Goal: Obtain resource: Download file/media

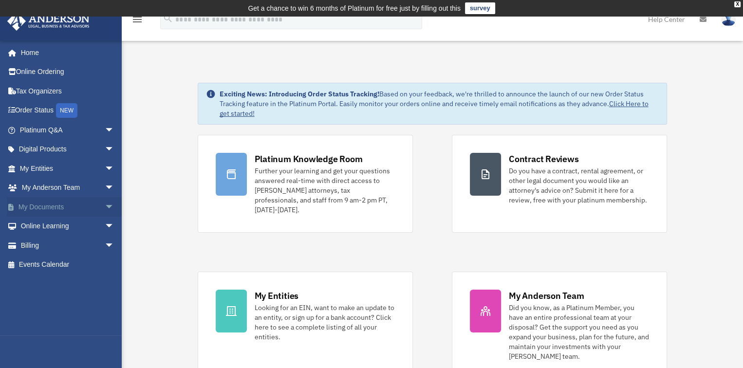
click at [41, 206] on link "My Documents arrow_drop_down" at bounding box center [68, 206] width 122 height 19
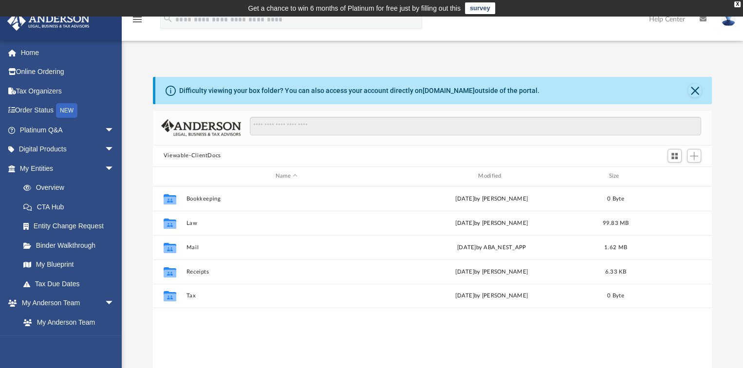
scroll to position [213, 552]
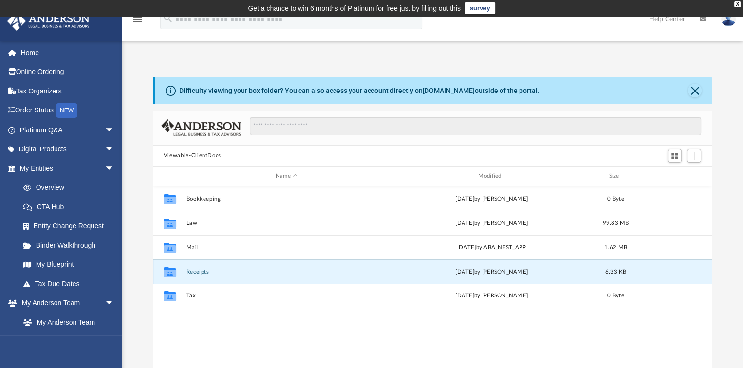
click at [193, 273] on button "Receipts" at bounding box center [286, 271] width 201 height 6
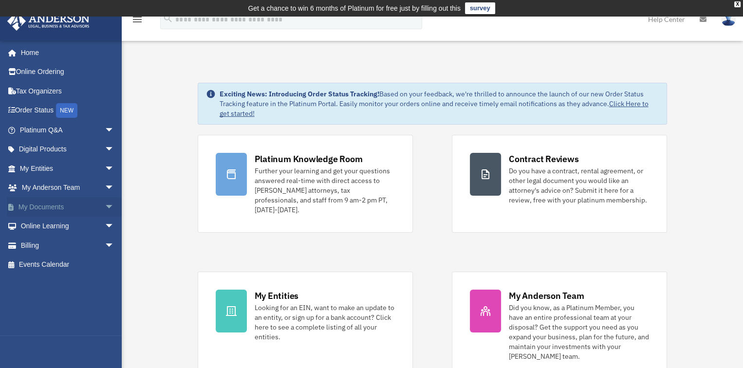
click at [53, 206] on link "My Documents arrow_drop_down" at bounding box center [68, 206] width 122 height 19
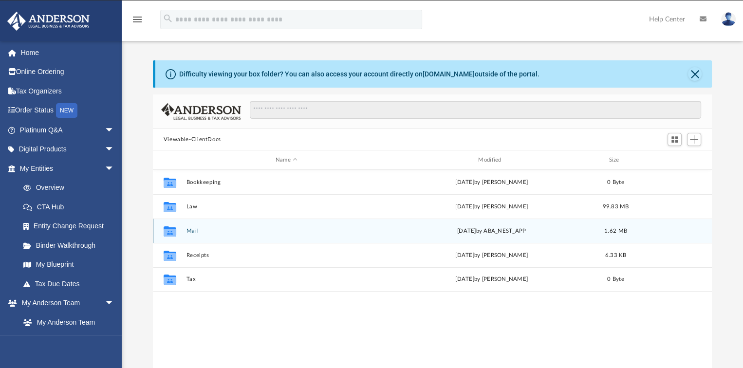
scroll to position [213, 552]
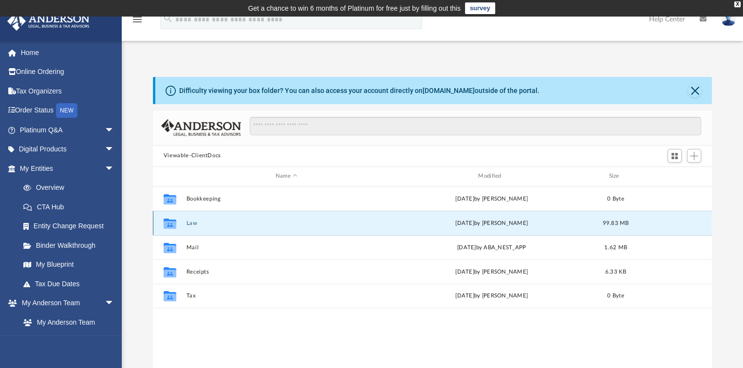
click at [188, 225] on button "Law" at bounding box center [286, 223] width 201 height 6
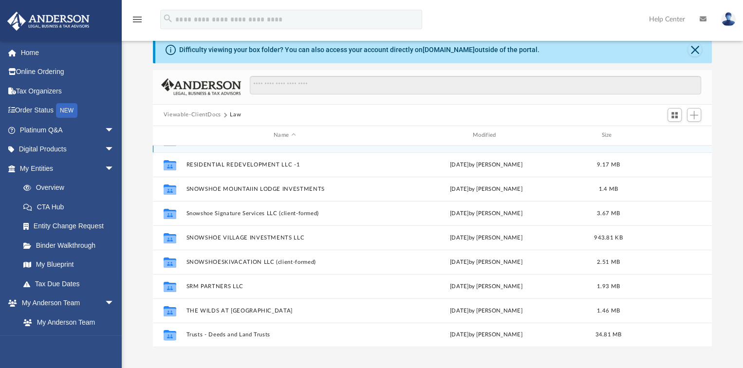
scroll to position [97, 0]
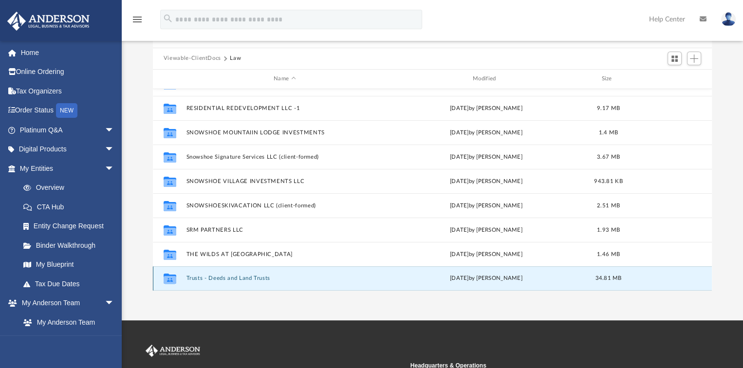
click at [241, 278] on button "Trusts - Deeds and Land Trusts" at bounding box center [284, 278] width 197 height 6
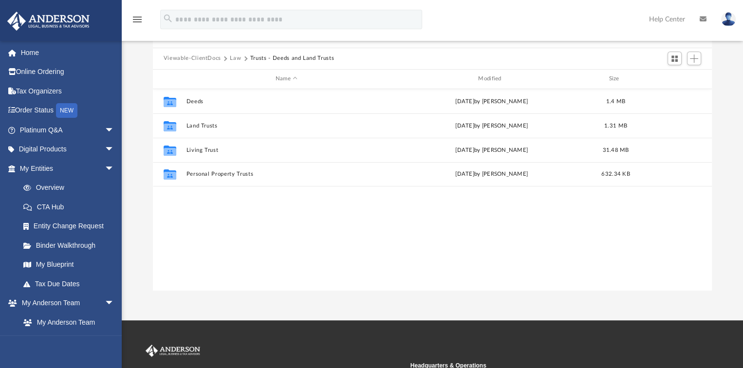
scroll to position [0, 0]
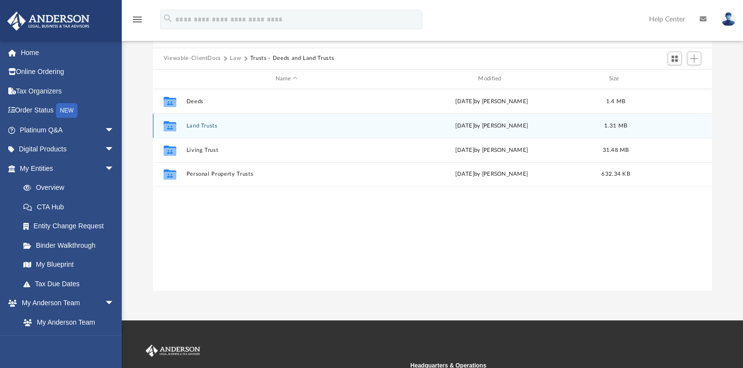
click at [197, 126] on button "Land Trusts" at bounding box center [286, 125] width 201 height 6
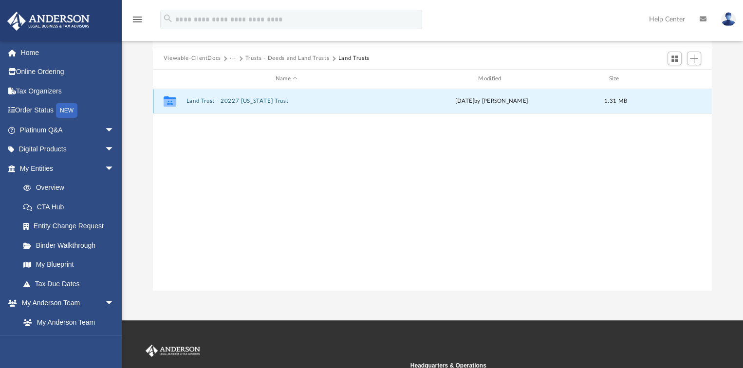
click at [236, 102] on button "Land Trust - 20227 [US_STATE] Trust" at bounding box center [286, 101] width 201 height 6
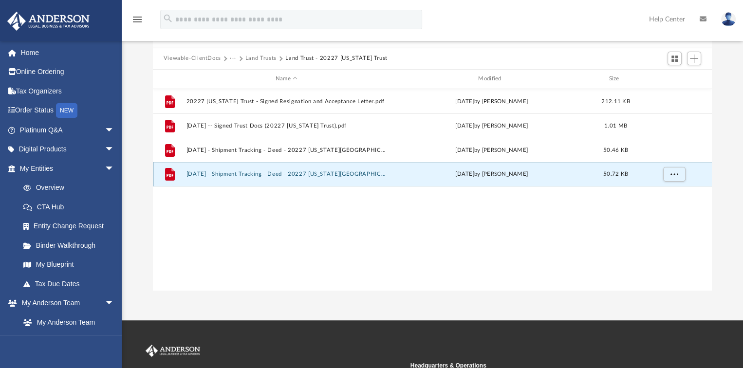
click at [326, 171] on button "2025.02.07 - Shipment Tracking - Deed - 20227 Kentucky Oaks Court (Filed Deed a…" at bounding box center [286, 174] width 201 height 6
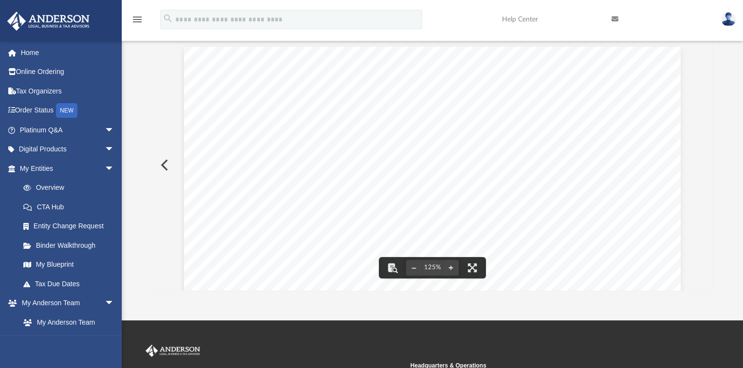
click at [164, 165] on button "Preview" at bounding box center [163, 164] width 21 height 27
click at [162, 163] on button "Preview" at bounding box center [163, 164] width 21 height 27
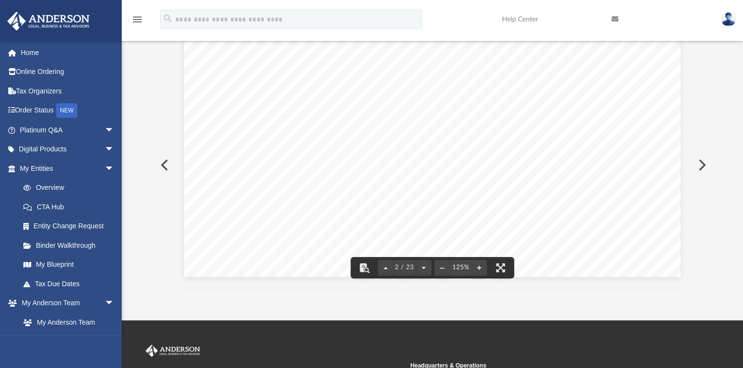
scroll to position [974, 0]
click at [496, 264] on button "File preview" at bounding box center [500, 267] width 21 height 21
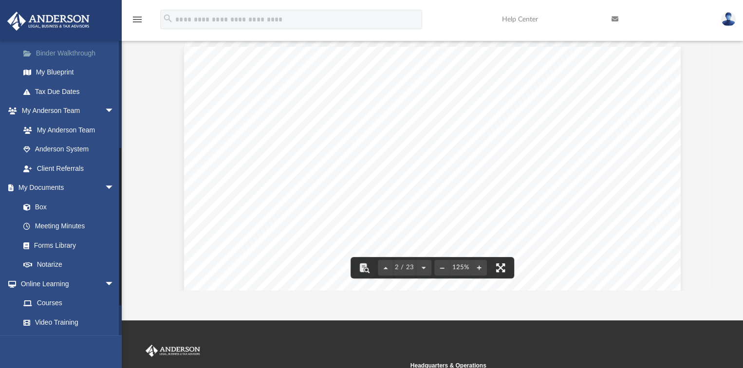
scroll to position [195, 0]
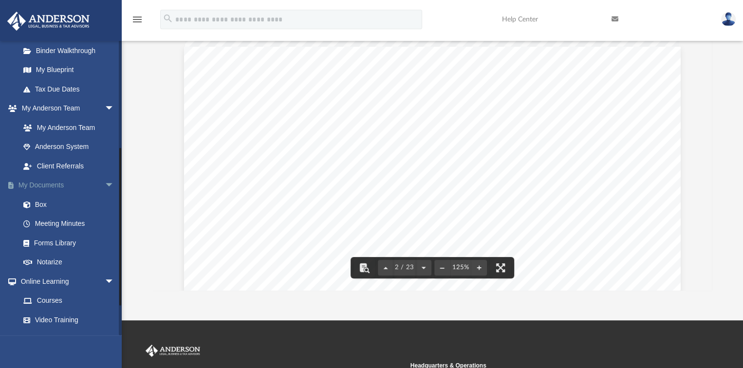
click at [54, 185] on link "My Documents arrow_drop_down" at bounding box center [68, 185] width 122 height 19
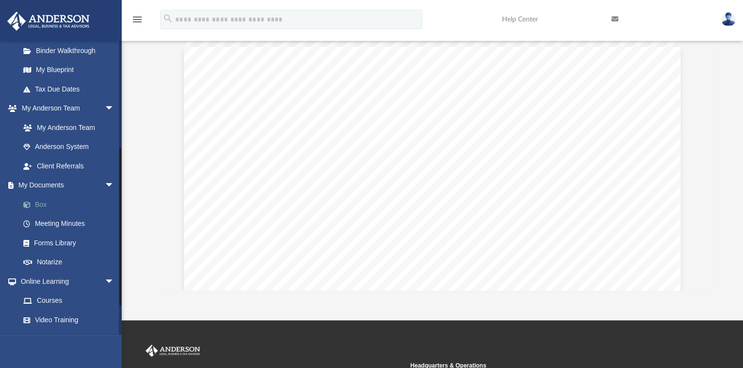
click at [44, 205] on link "Box" at bounding box center [71, 204] width 115 height 19
click at [51, 223] on link "Meeting Minutes" at bounding box center [71, 223] width 115 height 19
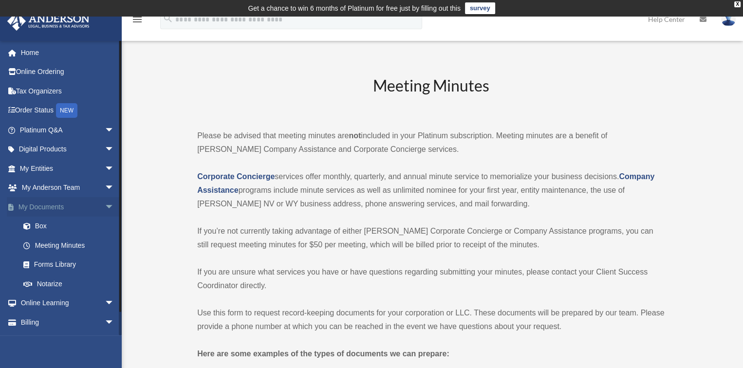
click at [47, 207] on link "My Documents arrow_drop_down" at bounding box center [68, 206] width 122 height 19
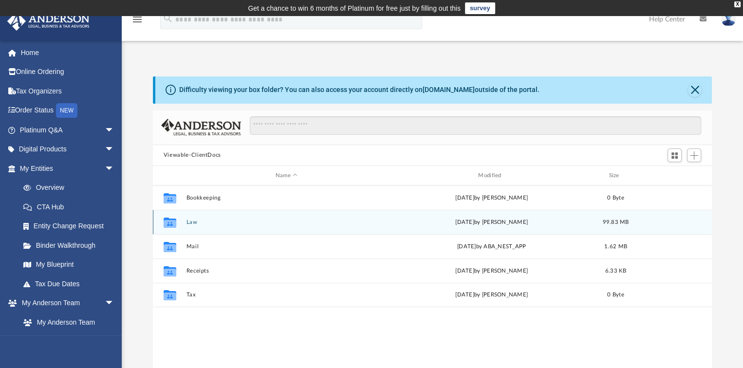
scroll to position [213, 552]
click at [191, 223] on button "Law" at bounding box center [286, 223] width 201 height 6
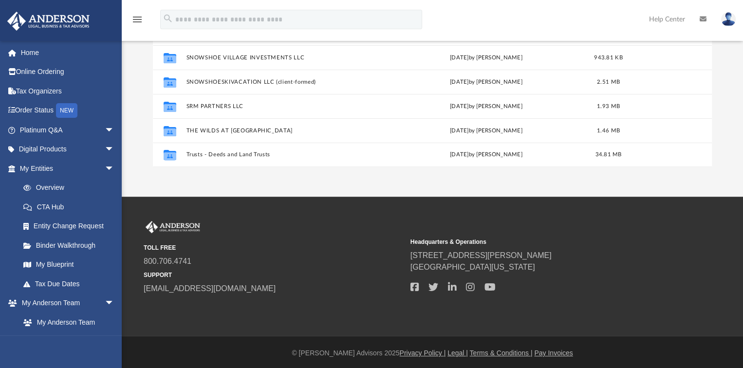
scroll to position [224, 0]
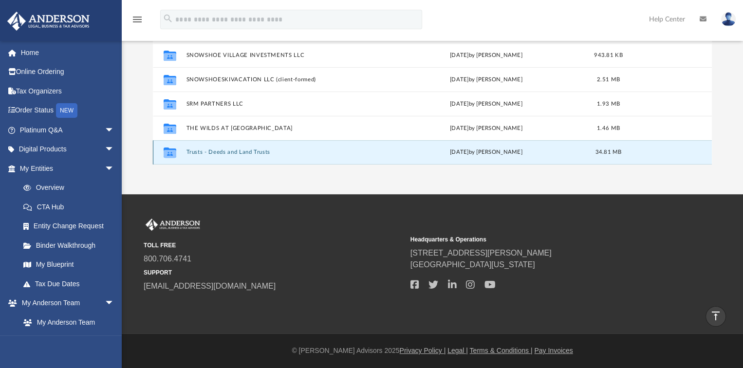
click at [209, 151] on button "Trusts - Deeds and Land Trusts" at bounding box center [284, 152] width 197 height 6
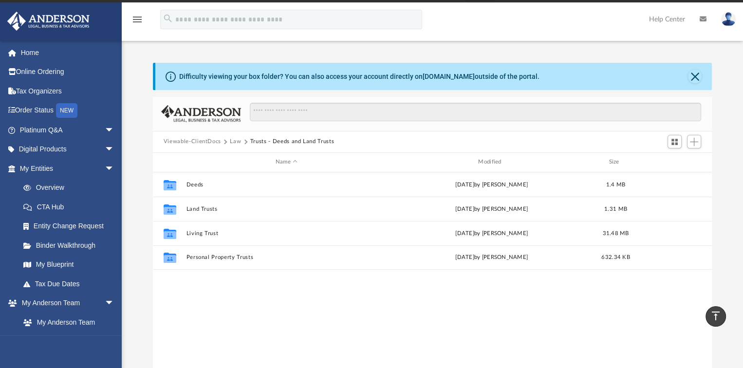
scroll to position [0, 0]
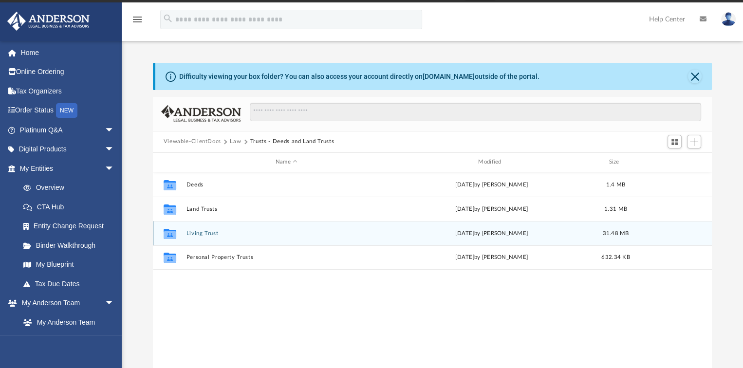
click at [210, 234] on button "Living Trust" at bounding box center [286, 233] width 201 height 6
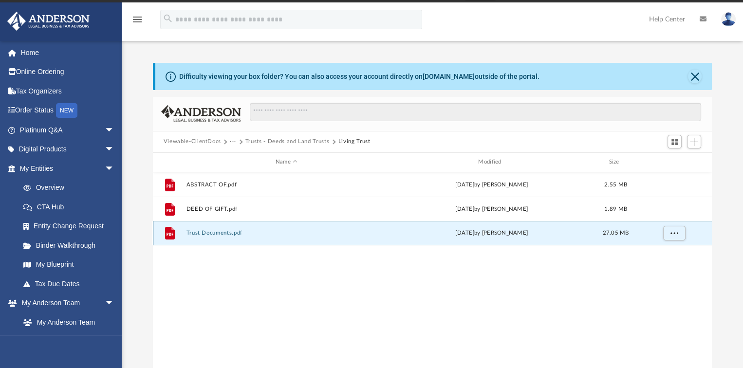
click at [224, 232] on button "Trust Documents.pdf" at bounding box center [286, 233] width 201 height 6
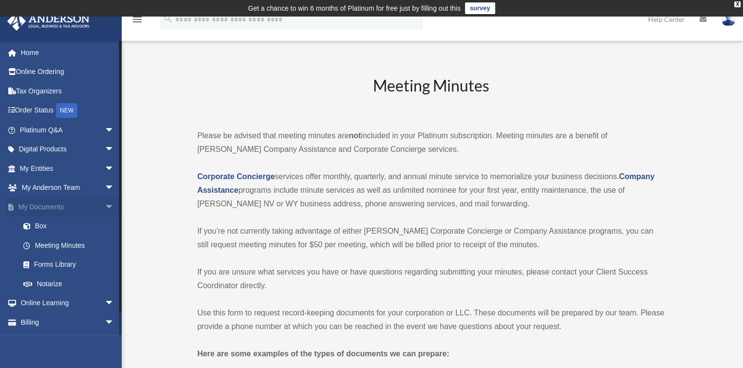
click at [45, 209] on link "My Documents arrow_drop_down" at bounding box center [68, 206] width 122 height 19
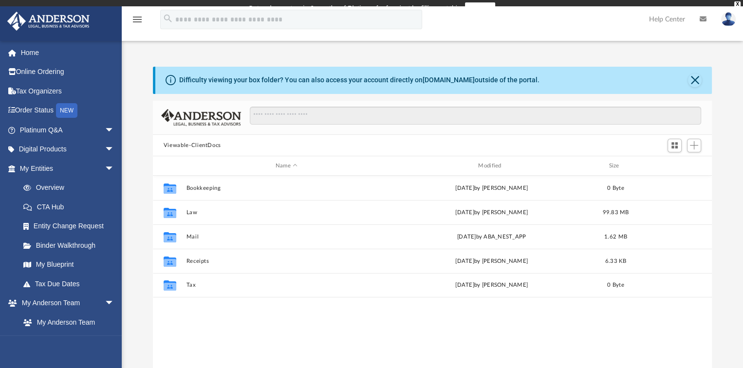
scroll to position [213, 552]
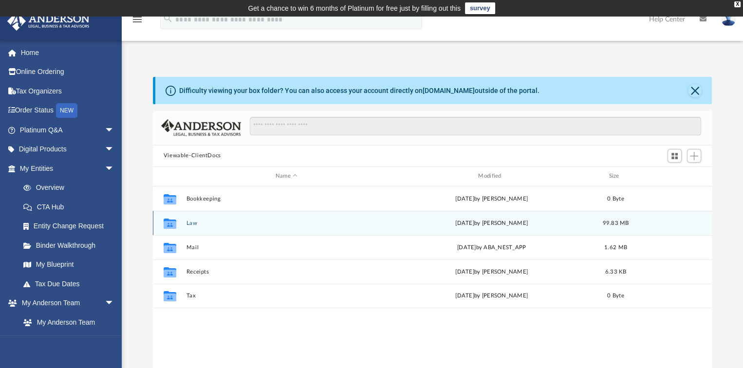
click at [194, 222] on button "Law" at bounding box center [286, 223] width 201 height 6
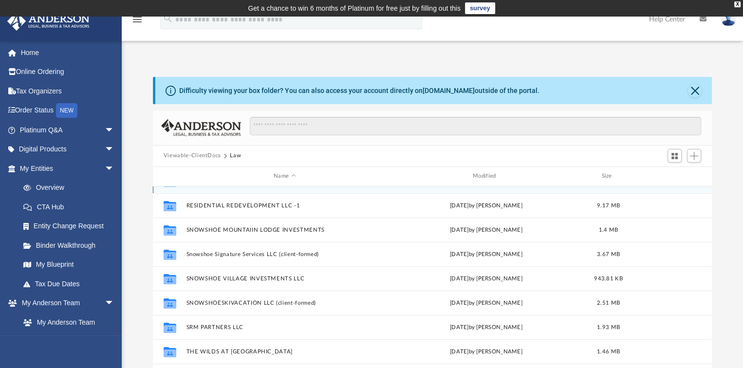
scroll to position [97, 0]
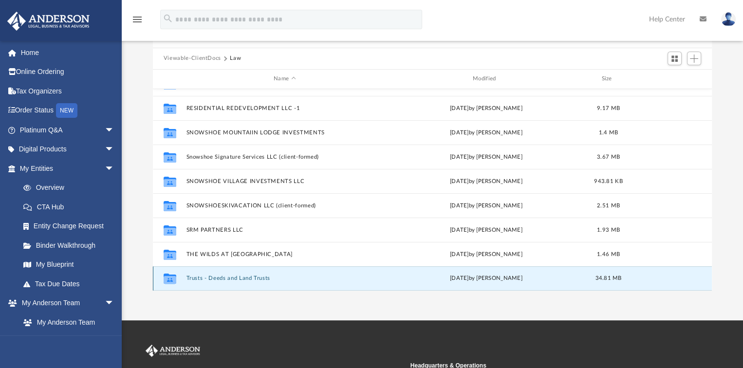
click at [239, 275] on button "Trusts - Deeds and Land Trusts" at bounding box center [284, 278] width 197 height 6
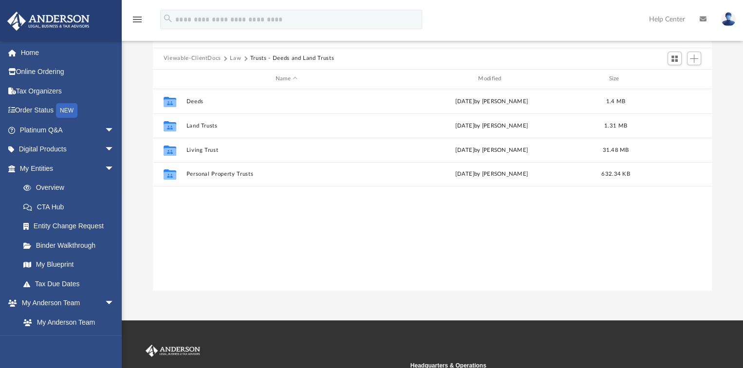
scroll to position [0, 0]
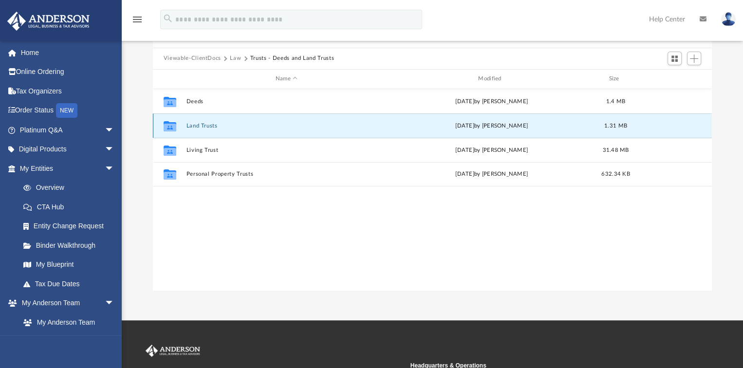
click at [199, 125] on button "Land Trusts" at bounding box center [286, 125] width 201 height 6
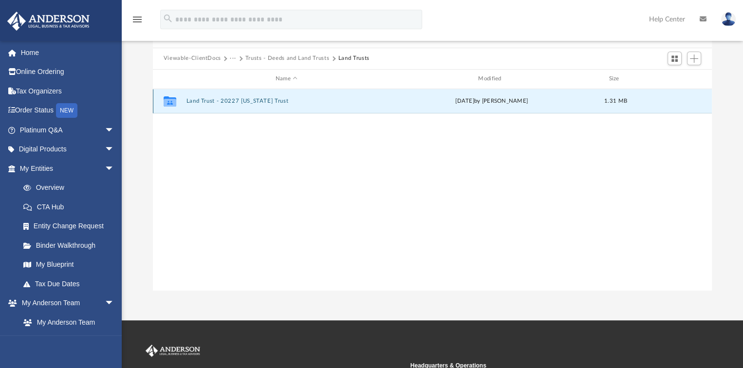
click at [207, 102] on button "Land Trust - 20227 [US_STATE] Trust" at bounding box center [286, 101] width 201 height 6
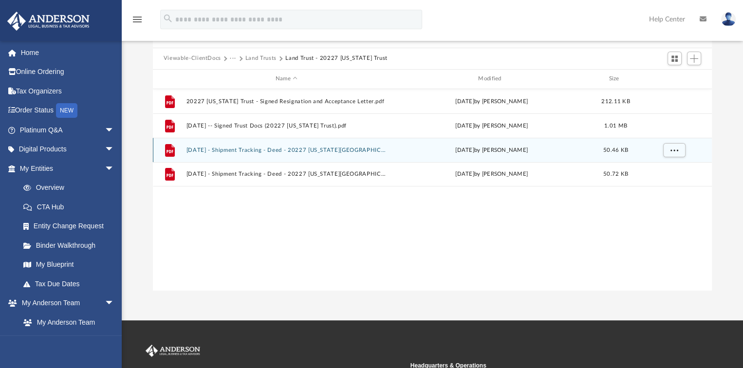
click at [220, 150] on button "[DATE] - Shipment Tracking - Deed - 20227 [US_STATE][GEOGRAPHIC_DATA] (Filed De…" at bounding box center [286, 150] width 201 height 6
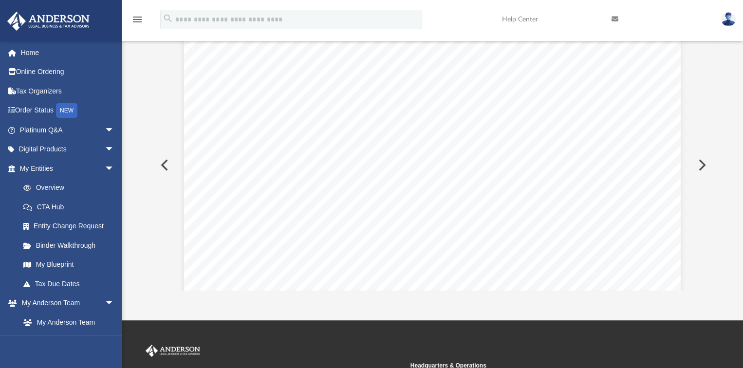
scroll to position [113, 0]
click at [158, 165] on button "Preview" at bounding box center [163, 164] width 21 height 27
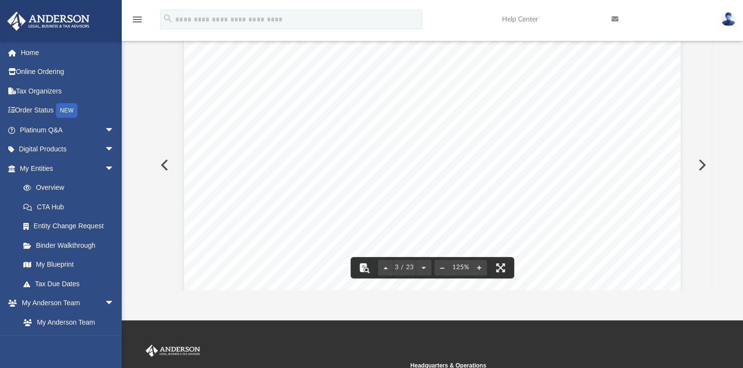
click at [363, 269] on button "File preview" at bounding box center [364, 267] width 21 height 21
click at [505, 264] on button "File preview" at bounding box center [500, 267] width 21 height 21
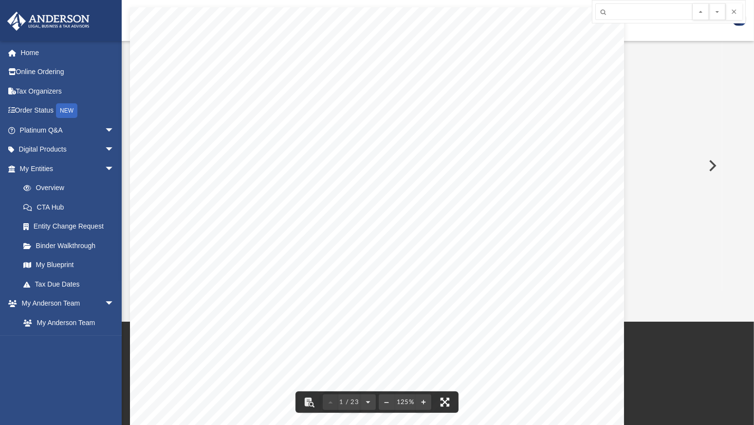
scroll to position [213, 562]
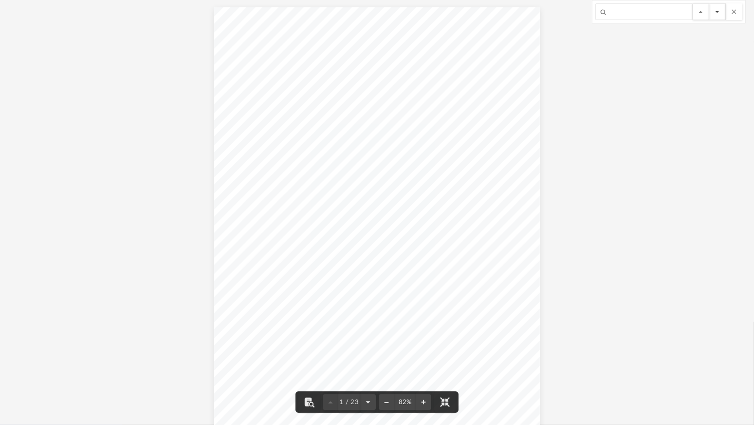
click at [723, 14] on button "File preview" at bounding box center [718, 11] width 17 height 17
click at [733, 12] on button "File preview" at bounding box center [734, 11] width 17 height 17
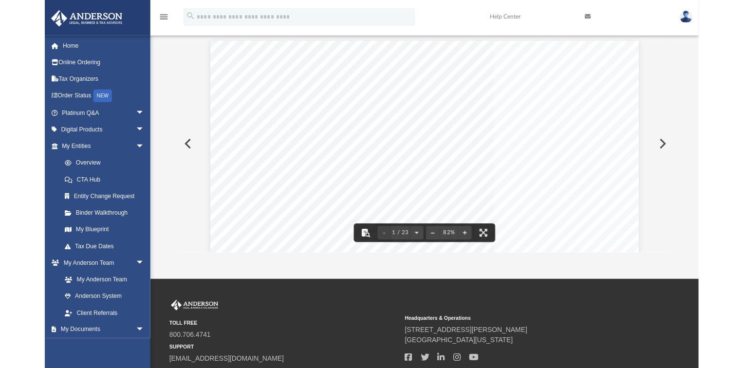
scroll to position [213, 552]
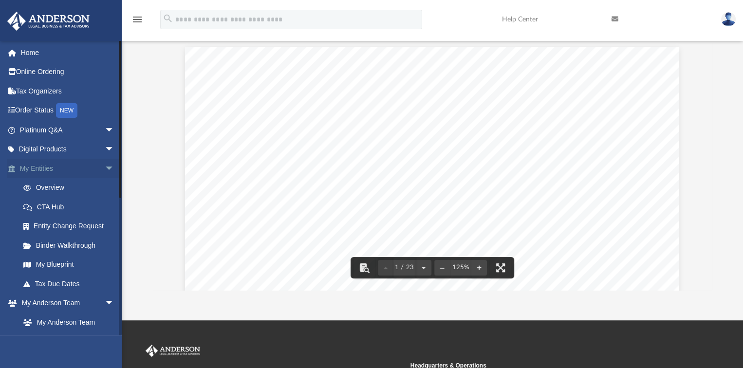
click at [55, 171] on link "My Entities arrow_drop_down" at bounding box center [68, 168] width 122 height 19
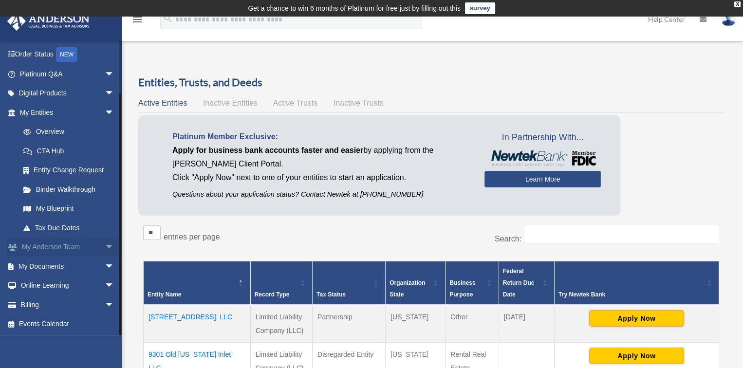
scroll to position [56, 0]
click at [64, 268] on link "My Documents arrow_drop_down" at bounding box center [68, 265] width 122 height 19
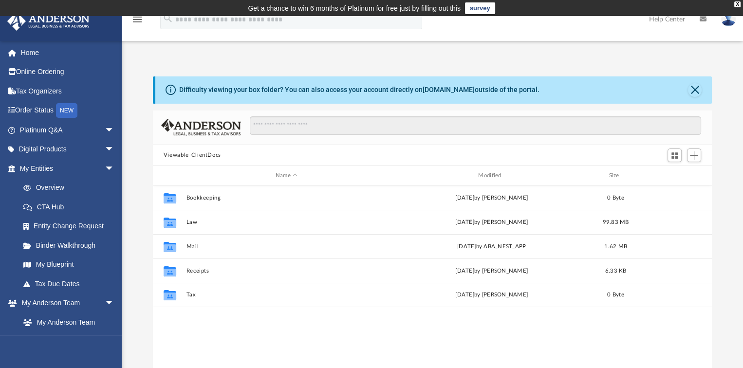
scroll to position [213, 552]
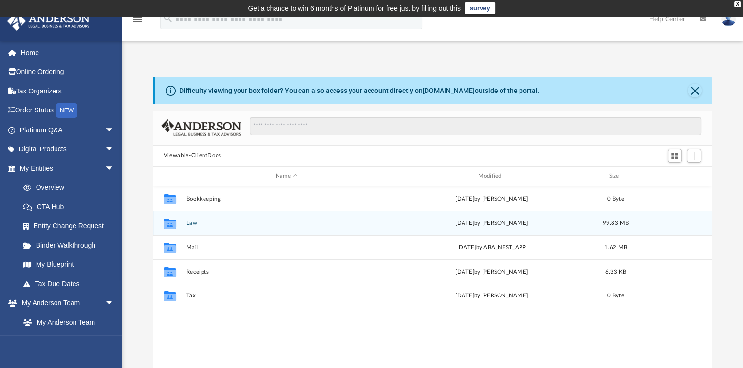
click at [188, 224] on button "Law" at bounding box center [286, 223] width 201 height 6
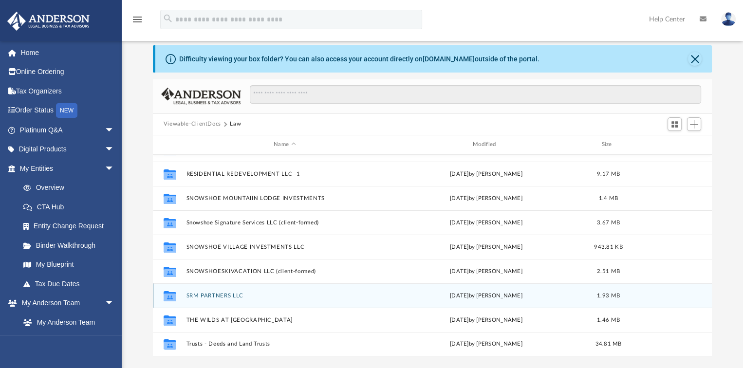
scroll to position [49, 0]
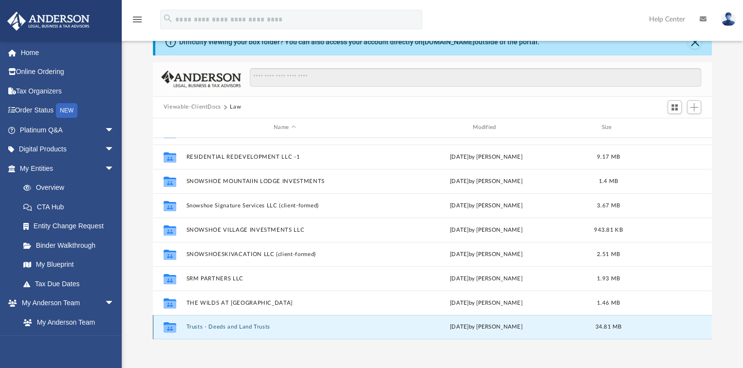
click at [203, 326] on button "Trusts - Deeds and Land Trusts" at bounding box center [284, 327] width 197 height 6
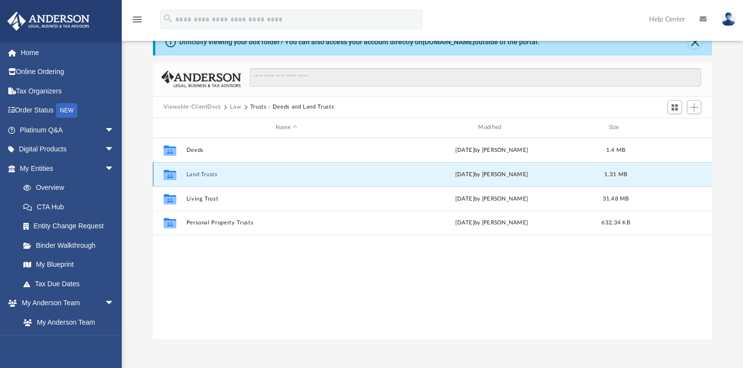
click at [196, 173] on button "Land Trusts" at bounding box center [286, 174] width 201 height 6
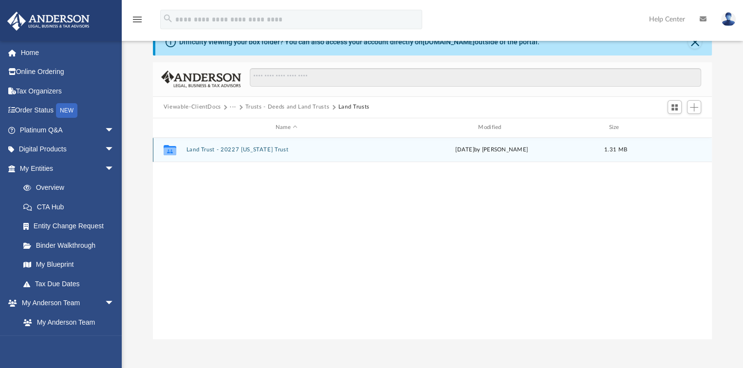
click at [218, 150] on button "Land Trust - 20227 [US_STATE] Trust" at bounding box center [286, 150] width 201 height 6
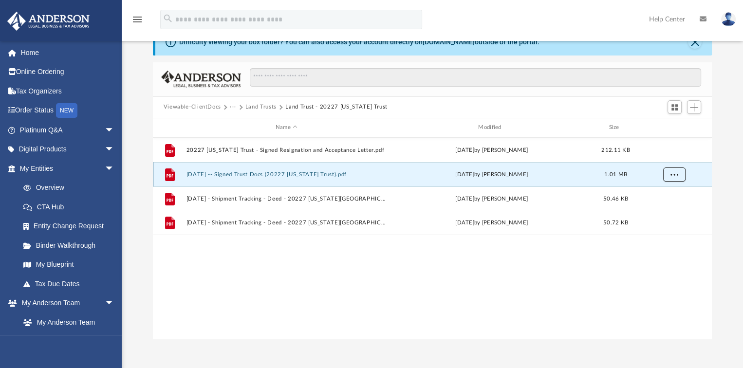
click at [671, 175] on span "More options" at bounding box center [674, 173] width 8 height 5
click at [666, 209] on li "Download" at bounding box center [666, 210] width 28 height 10
click at [676, 171] on span "More options" at bounding box center [674, 173] width 8 height 5
click at [657, 207] on li "Download" at bounding box center [666, 210] width 28 height 10
